Goal: Task Accomplishment & Management: Manage account settings

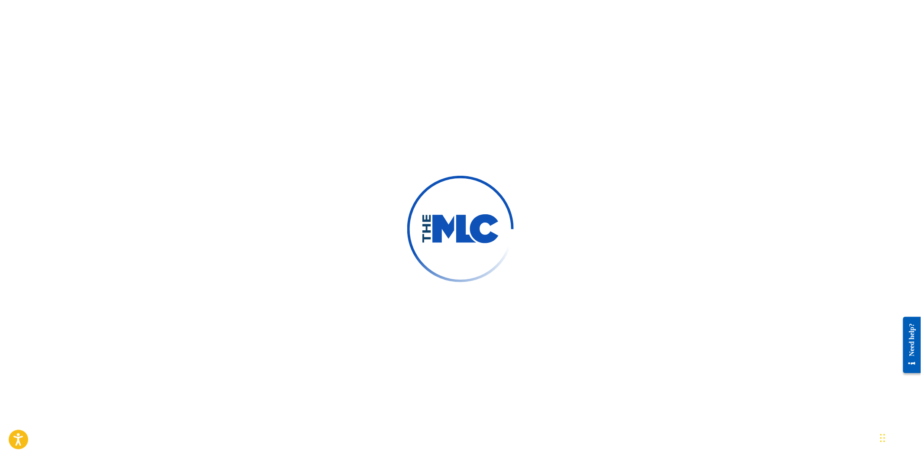
click at [471, 280] on img at bounding box center [460, 229] width 150 height 150
click at [449, 243] on img at bounding box center [461, 229] width 78 height 29
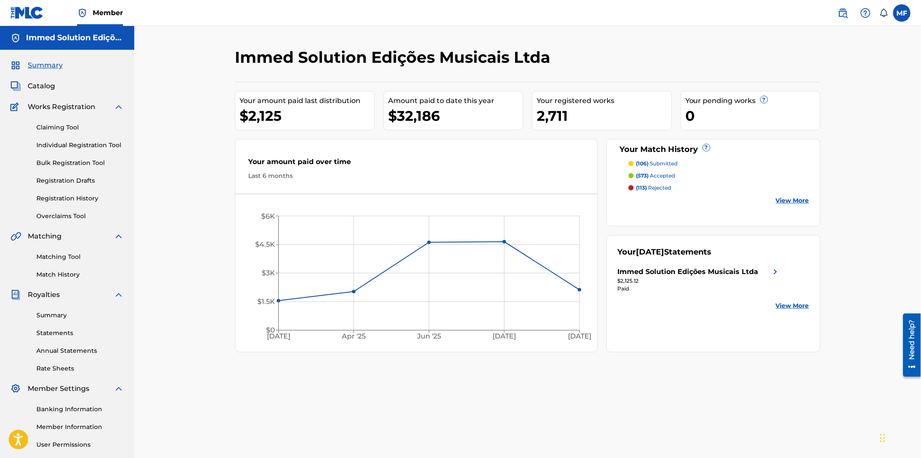
click at [81, 271] on link "Match History" at bounding box center [80, 274] width 88 height 9
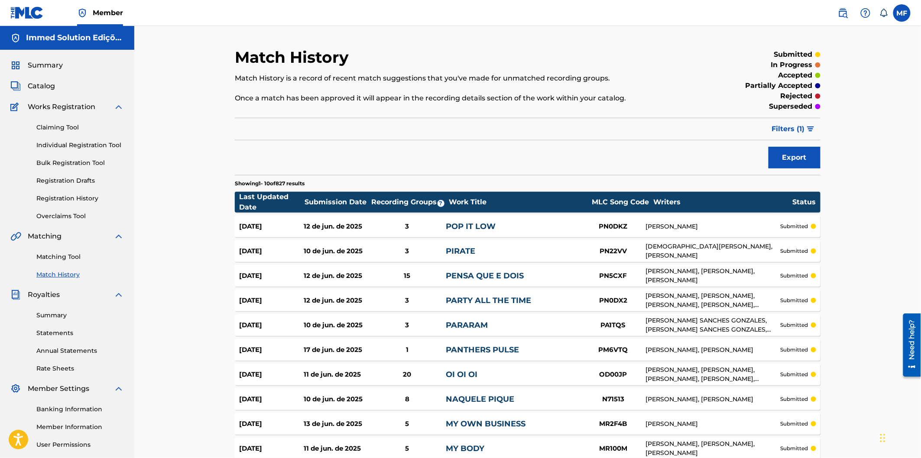
scroll to position [87, 0]
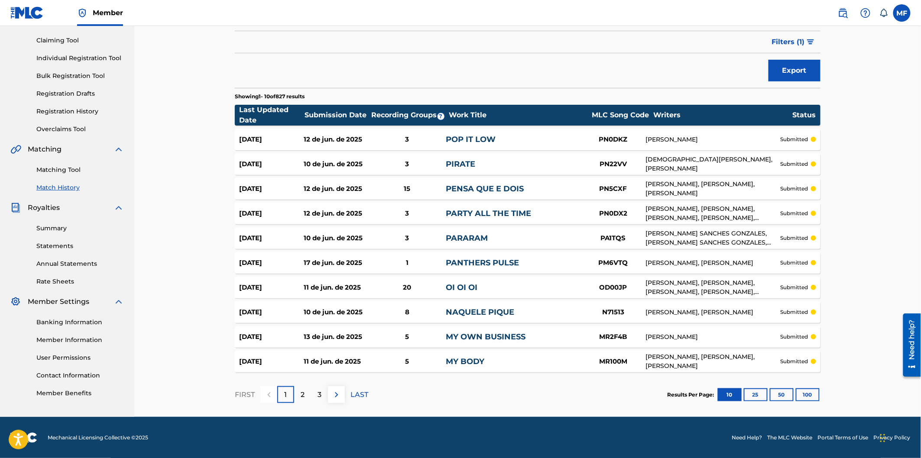
click at [813, 393] on button "100" at bounding box center [808, 395] width 24 height 13
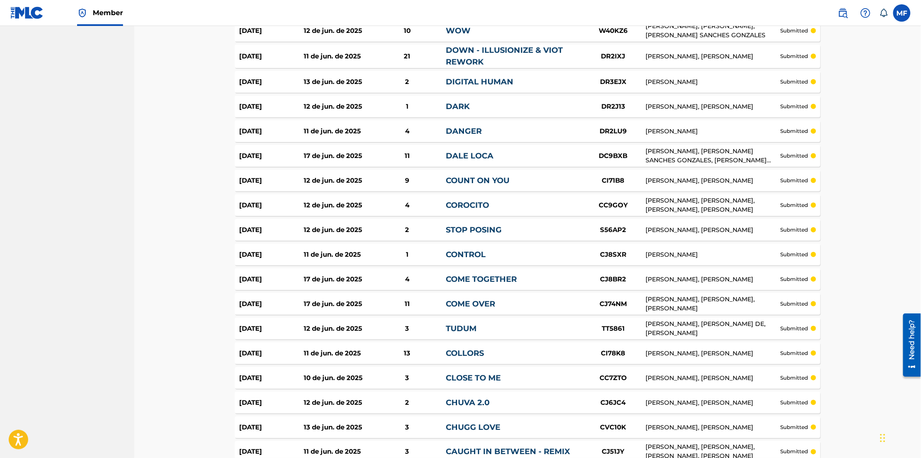
scroll to position [2313, 0]
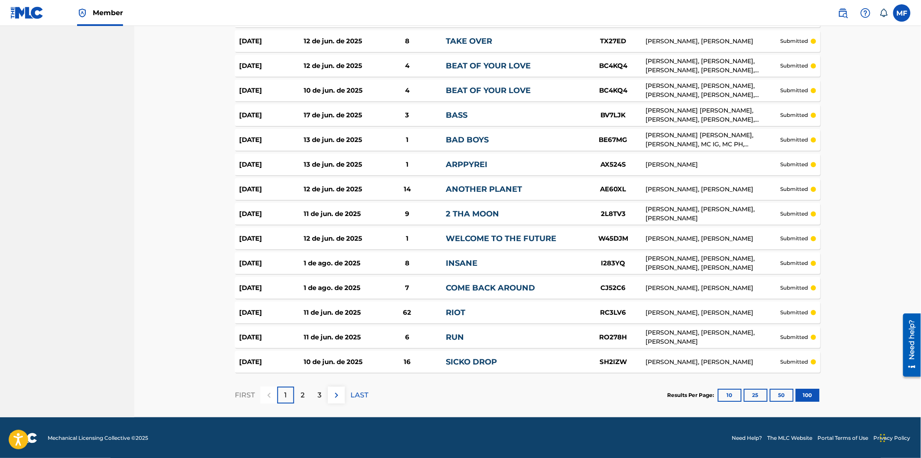
drag, startPoint x: 435, startPoint y: 333, endPoint x: 423, endPoint y: 431, distance: 99.1
click at [306, 389] on div "2" at bounding box center [302, 395] width 17 height 17
